Goal: Information Seeking & Learning: Check status

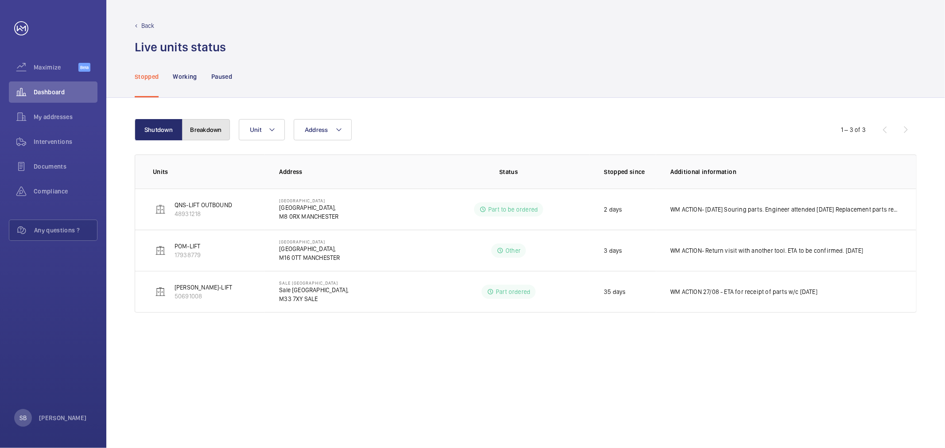
click at [213, 130] on button "Breakdown" at bounding box center [206, 129] width 48 height 21
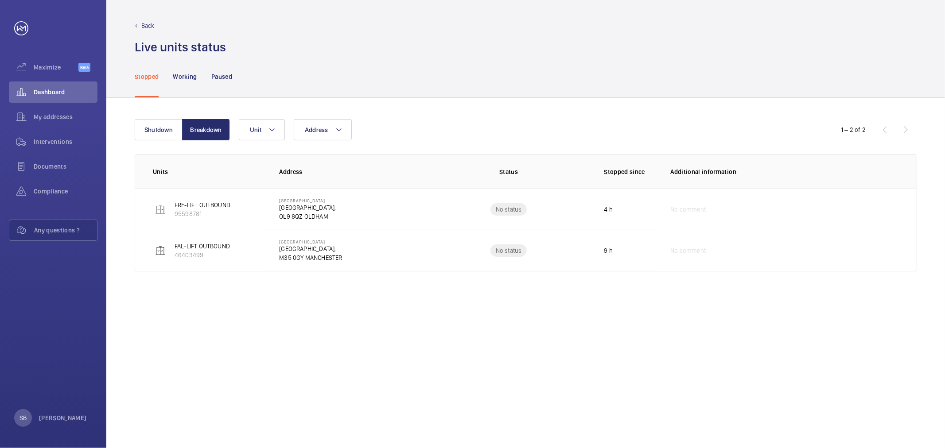
click at [167, 112] on div "Shutdown Breakdown Address Unit 1 – 2 of 2 Units Address Status Stopped since A…" at bounding box center [525, 273] width 838 height 350
click at [163, 125] on button "Shutdown" at bounding box center [159, 129] width 48 height 21
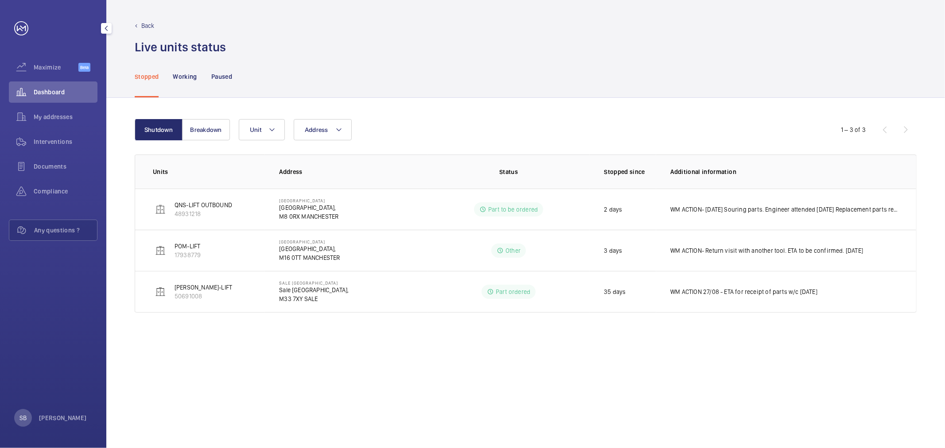
click at [41, 92] on span "Dashboard" at bounding box center [66, 92] width 64 height 9
